Goal: Task Accomplishment & Management: Complete application form

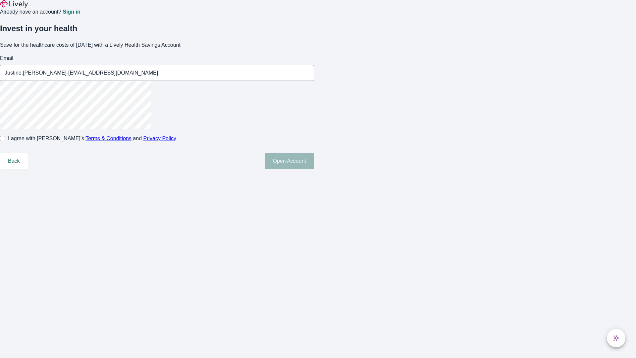
click at [5, 141] on input "I agree with Lively’s Terms & Conditions and Privacy Policy" at bounding box center [2, 138] width 5 height 5
checkbox input "true"
click at [314, 169] on button "Open Account" at bounding box center [289, 161] width 49 height 16
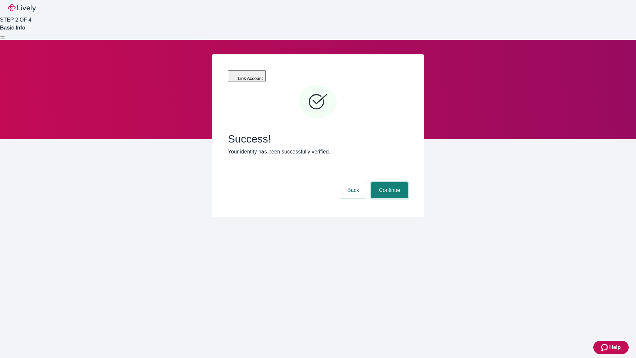
click at [389, 182] on button "Continue" at bounding box center [389, 190] width 37 height 16
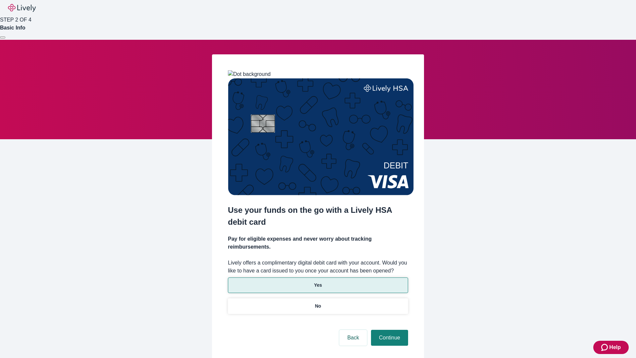
click at [318, 282] on p "Yes" at bounding box center [318, 285] width 8 height 7
click at [389, 330] on button "Continue" at bounding box center [389, 338] width 37 height 16
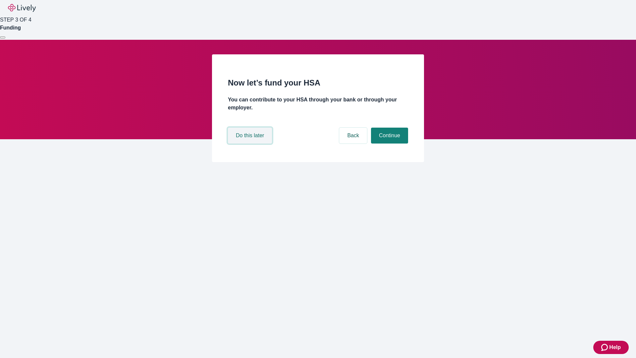
click at [251, 143] on button "Do this later" at bounding box center [250, 136] width 44 height 16
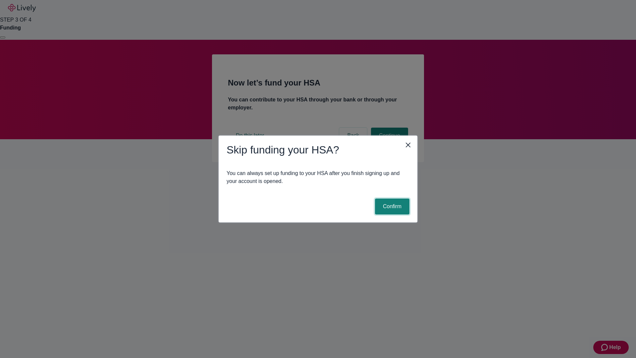
click at [391, 206] on button "Confirm" at bounding box center [392, 207] width 34 height 16
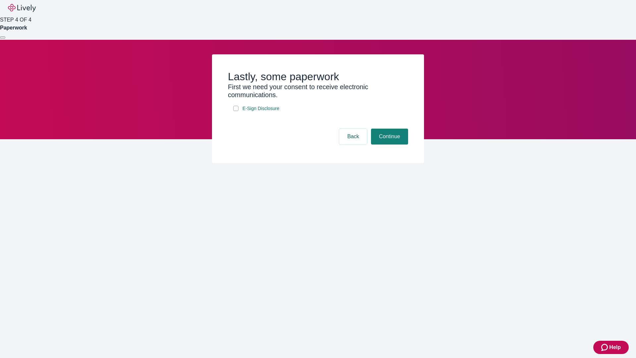
click at [236, 111] on input "E-Sign Disclosure" at bounding box center [235, 108] width 5 height 5
checkbox input "true"
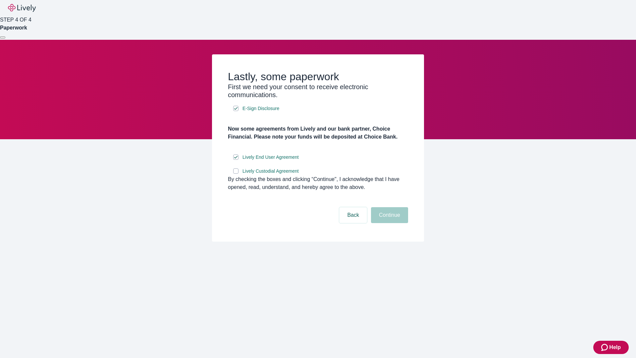
click at [236, 174] on input "Lively Custodial Agreement" at bounding box center [235, 170] width 5 height 5
checkbox input "true"
click at [389, 223] on button "Continue" at bounding box center [389, 215] width 37 height 16
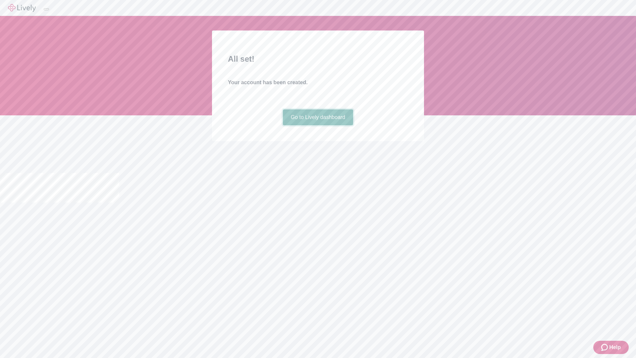
click at [318, 125] on link "Go to Lively dashboard" at bounding box center [318, 117] width 71 height 16
